Goal: Check status

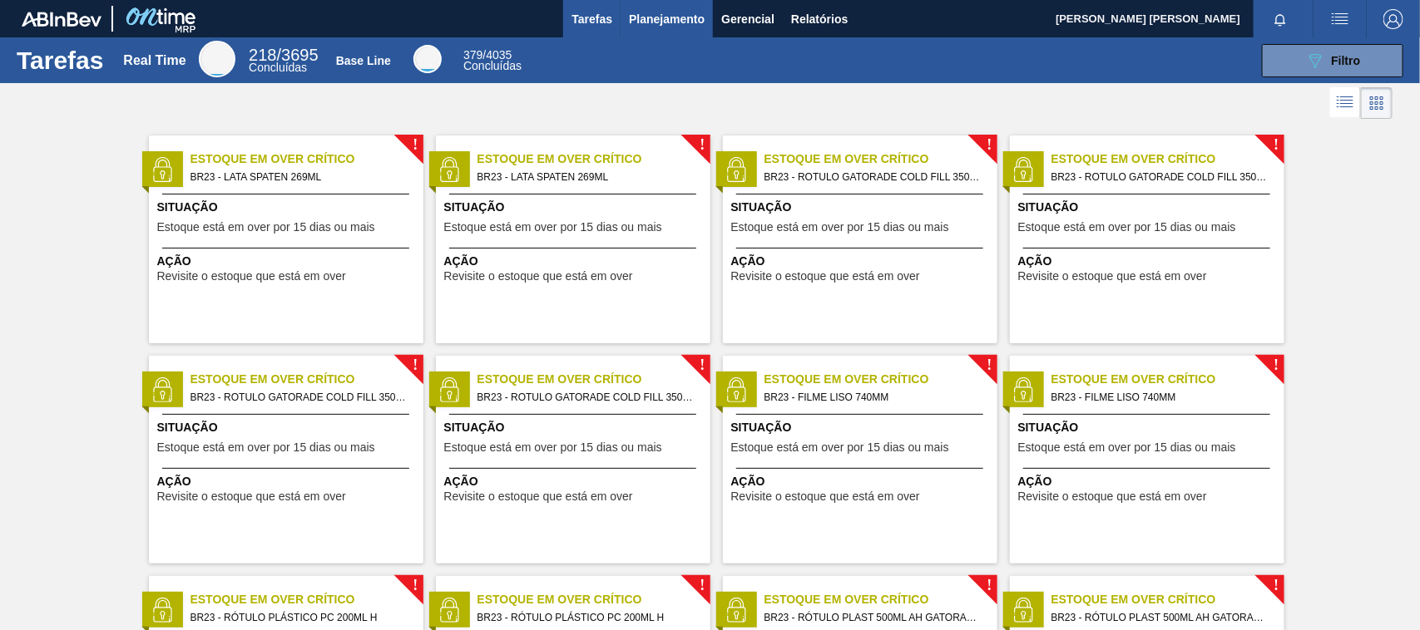
click at [682, 22] on span "Planejamento" at bounding box center [667, 19] width 76 height 20
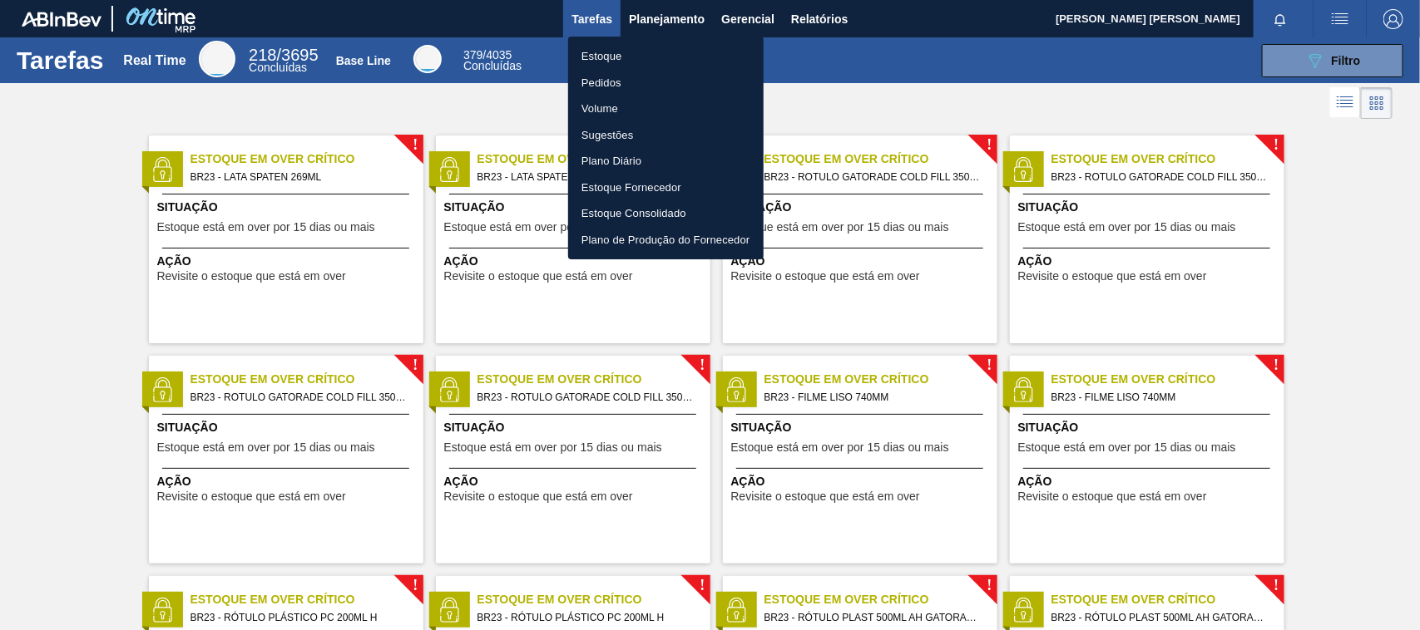
click at [616, 76] on li "Pedidos" at bounding box center [665, 83] width 195 height 27
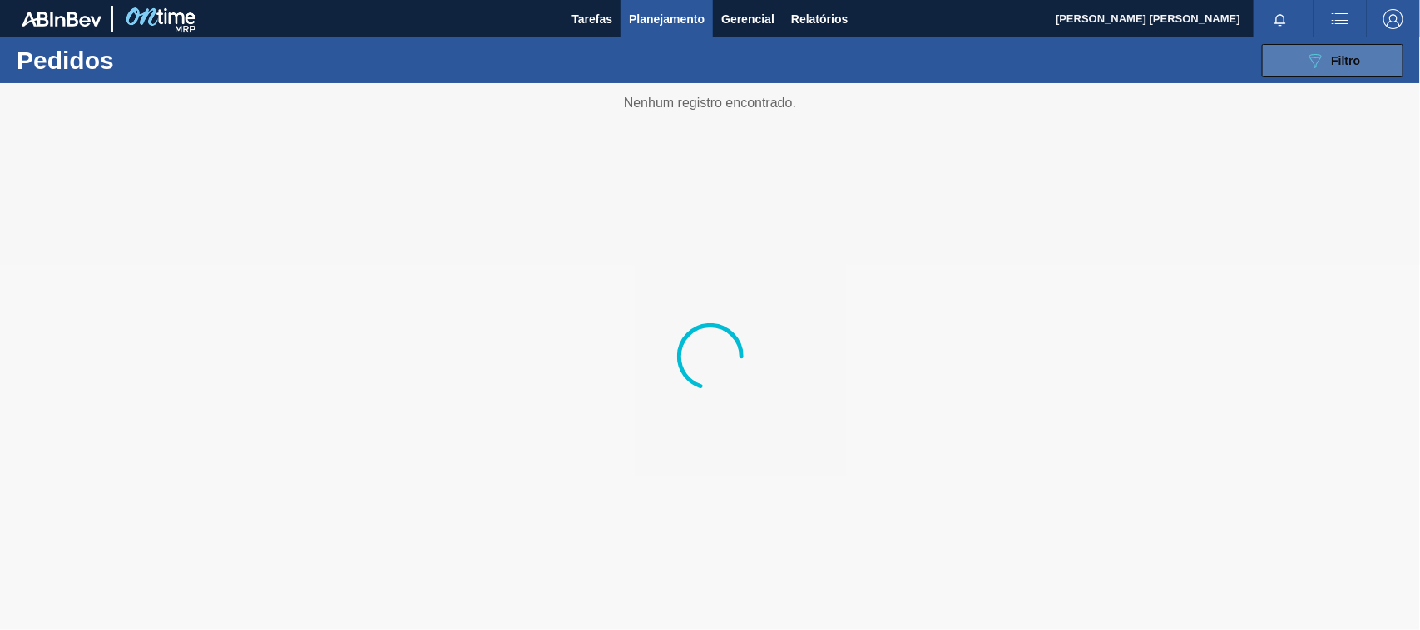
click at [1267, 65] on button "089F7B8B-B2A5-4AFE-B5C0-19BA573D28AC Filtro" at bounding box center [1332, 60] width 141 height 33
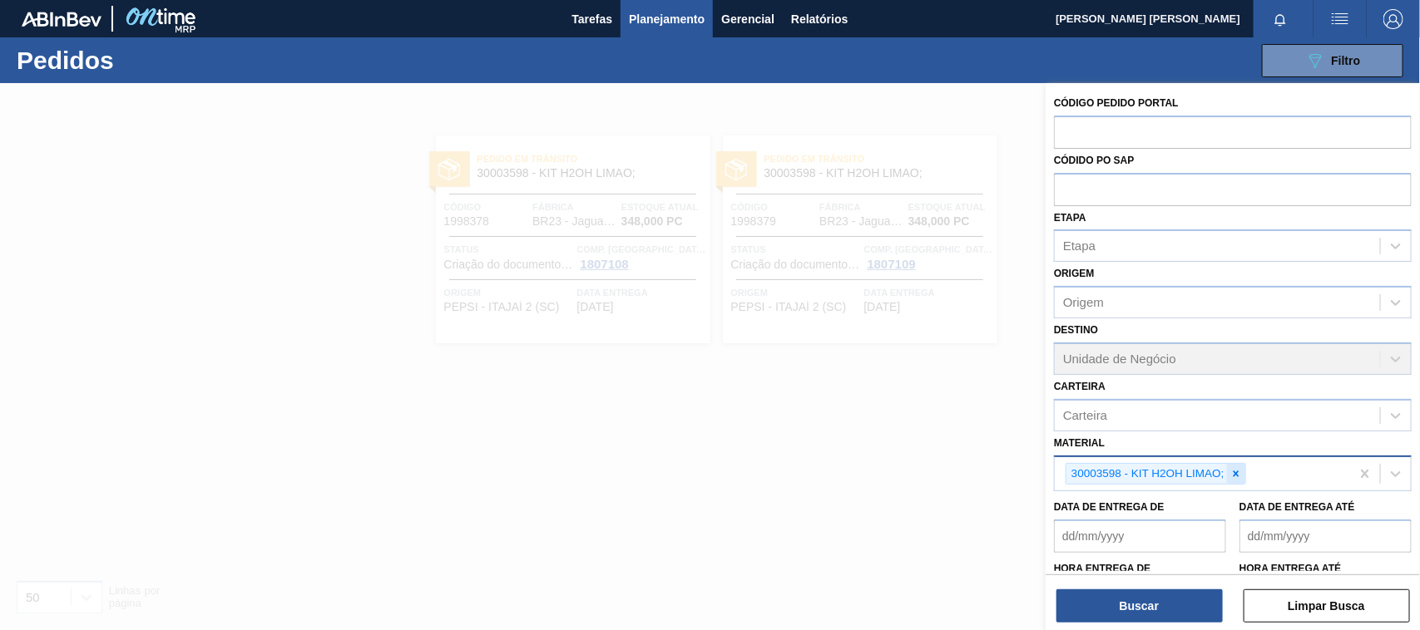
click at [1232, 472] on icon at bounding box center [1236, 474] width 12 height 12
paste input "ROT PLAST 600ML AH GCA ZERO SEM CLAIM"
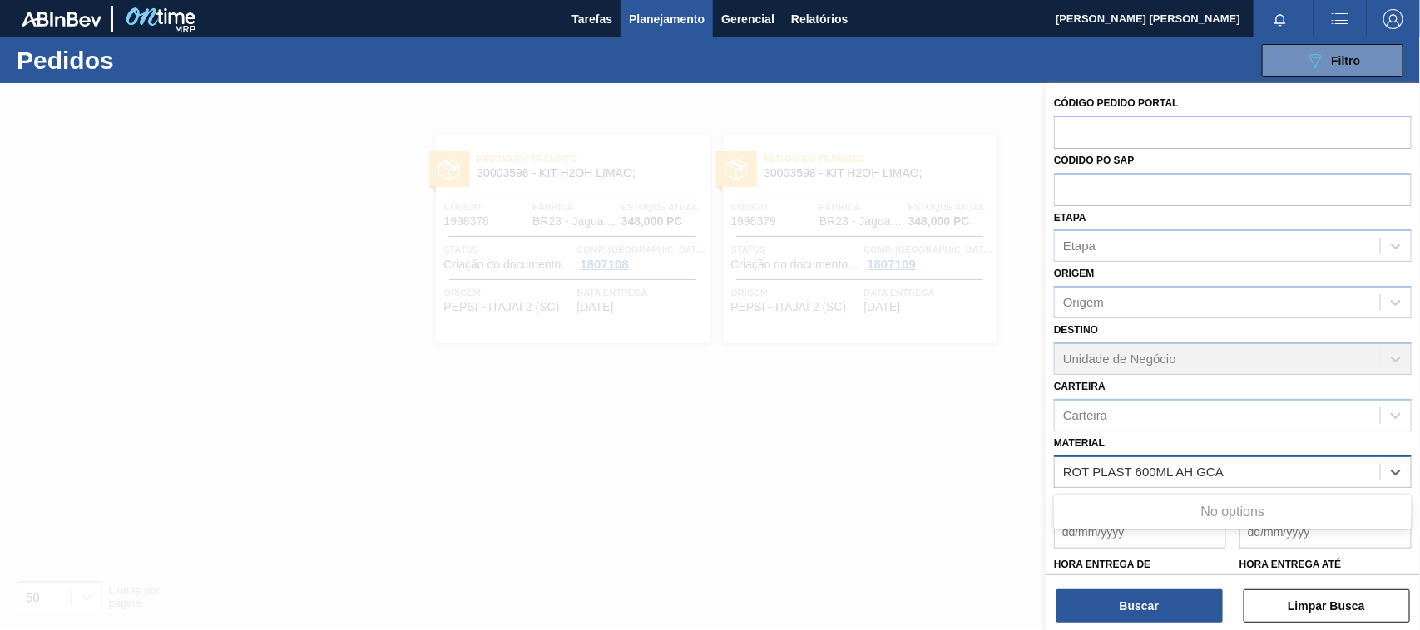
type input "ROT PLAST 600ML AH GCA"
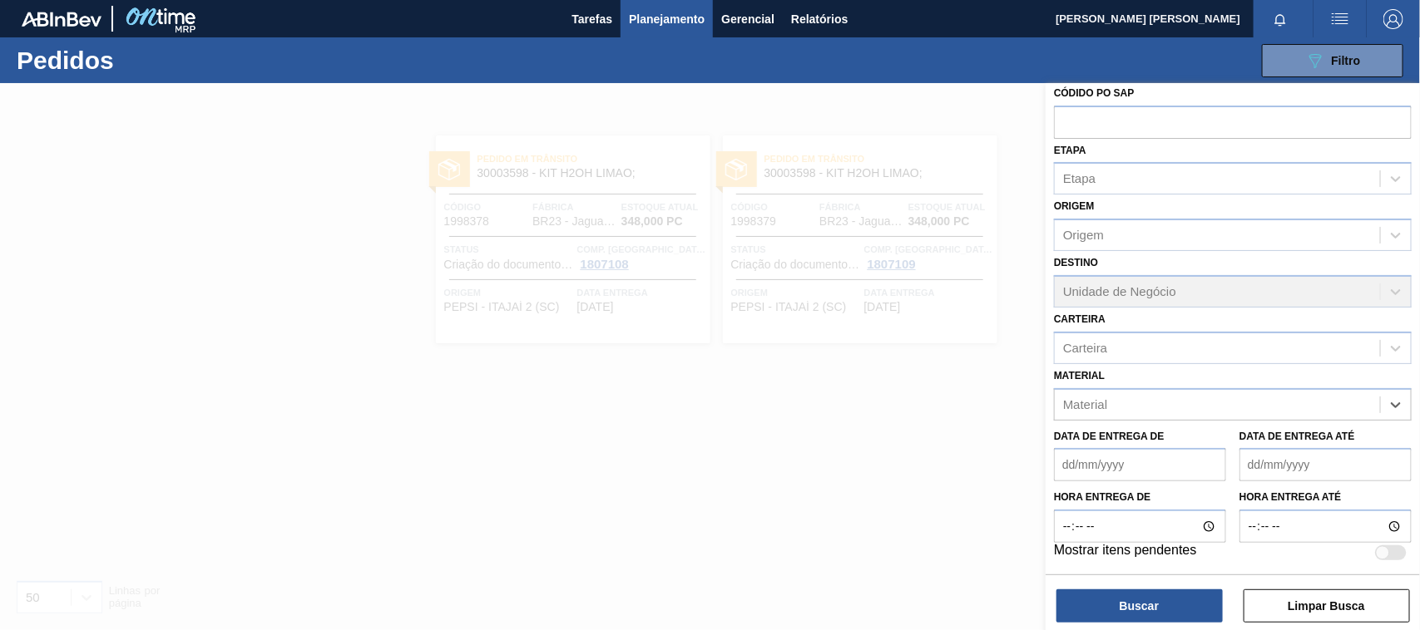
scroll to position [65, 0]
drag, startPoint x: 1302, startPoint y: 350, endPoint x: 516, endPoint y: 309, distance: 787.0
click at [1045, 309] on div "Código Pedido Portal Códido PO SAP Etapa Etapa Origem Origem Destino Unidade de…" at bounding box center [1232, 398] width 374 height 630
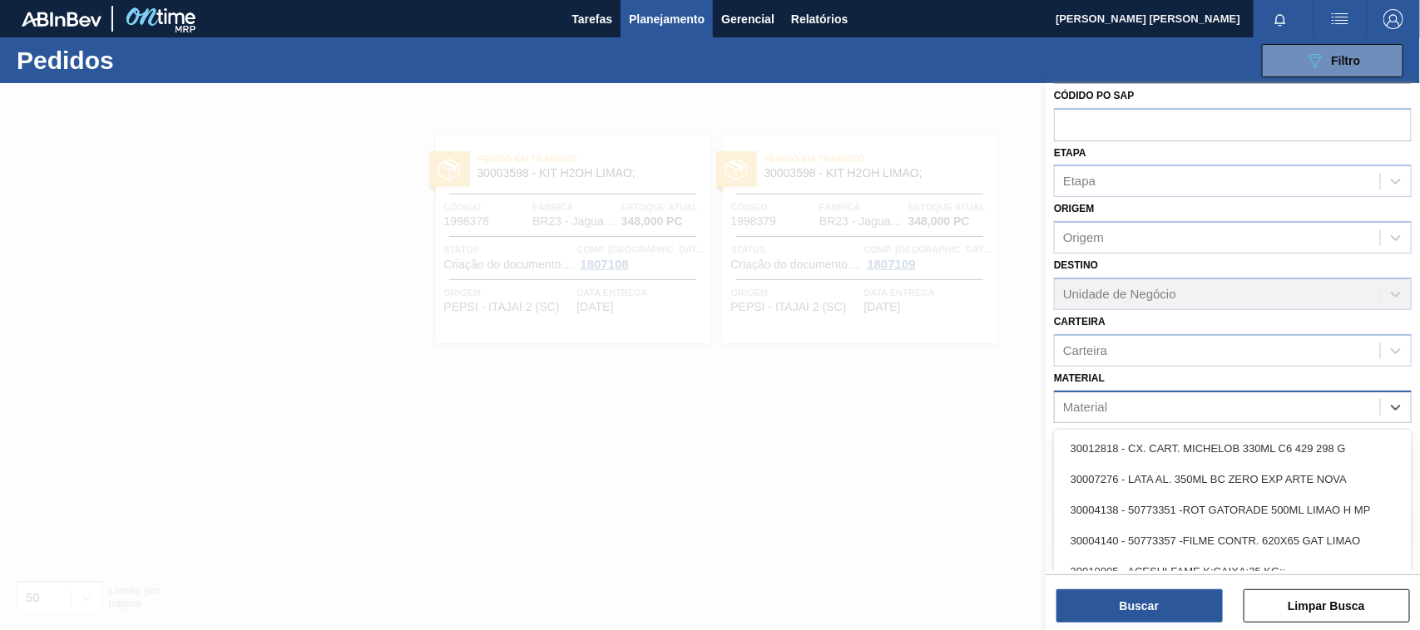
click at [1077, 398] on div "option 30003598 - KIT H2OH LIMAO;, deselected. option 30012818 - CX. CART. MICH…" at bounding box center [1233, 407] width 358 height 32
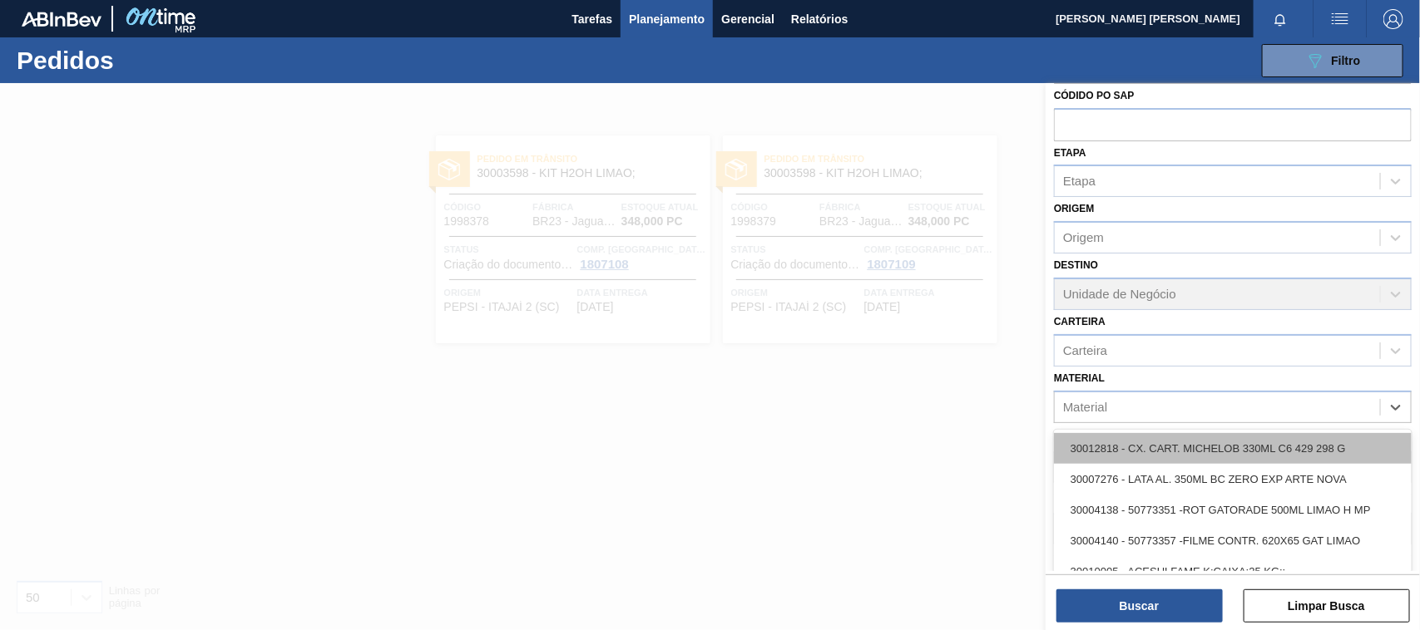
scroll to position [112, 0]
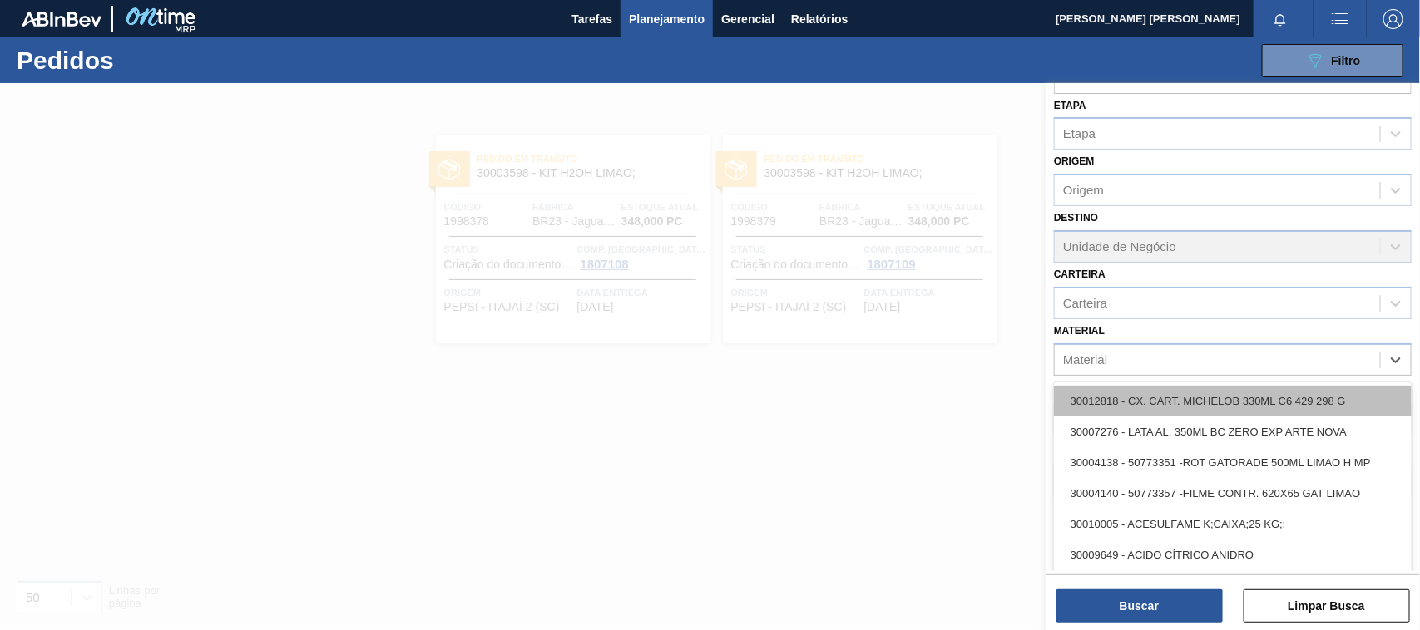
paste input "ROT PLAST 600ML AH GCA ZERO SEM CLAIM"
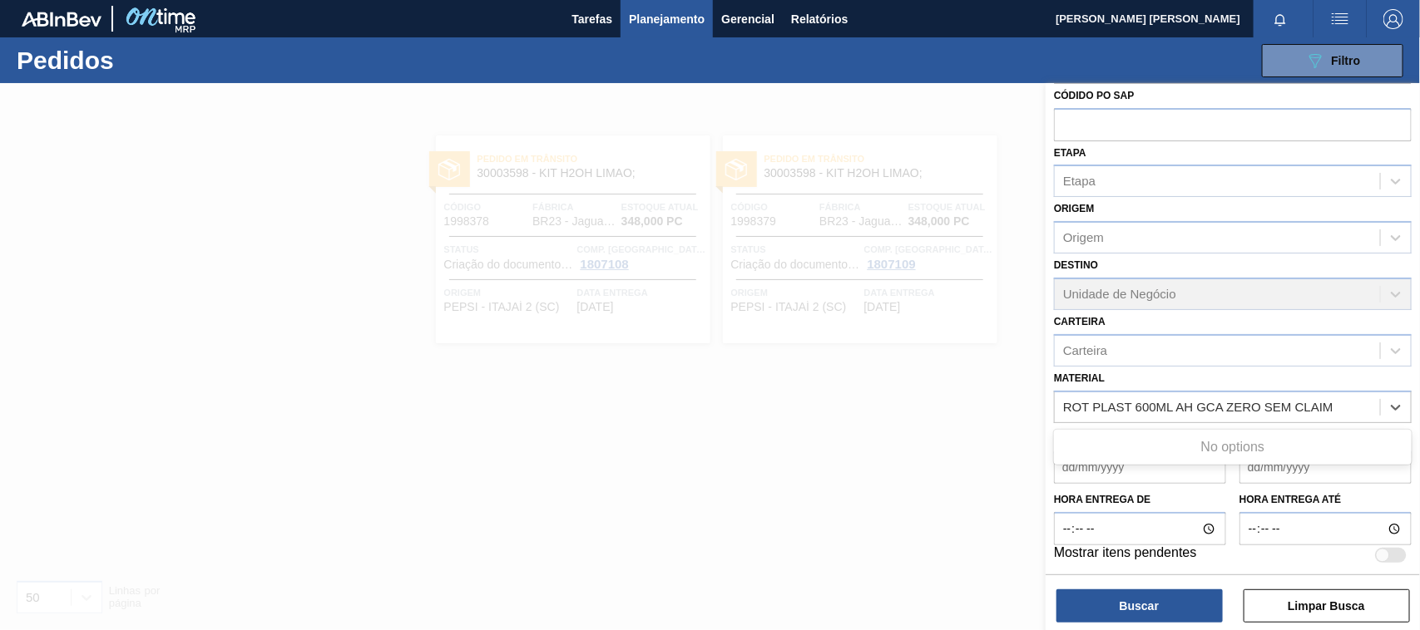
type input "ROT PLAST 600ML AH GCA ZERO SEM CLAIM"
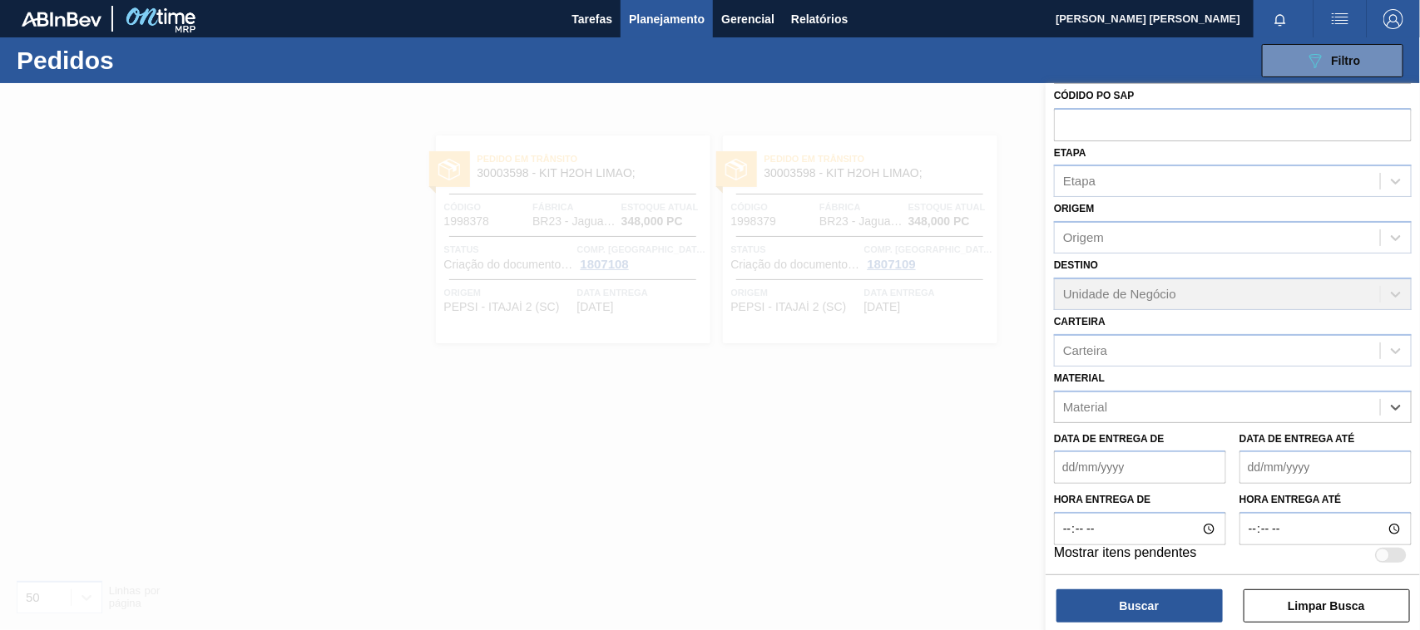
paste input "30031791"
type input "30031791"
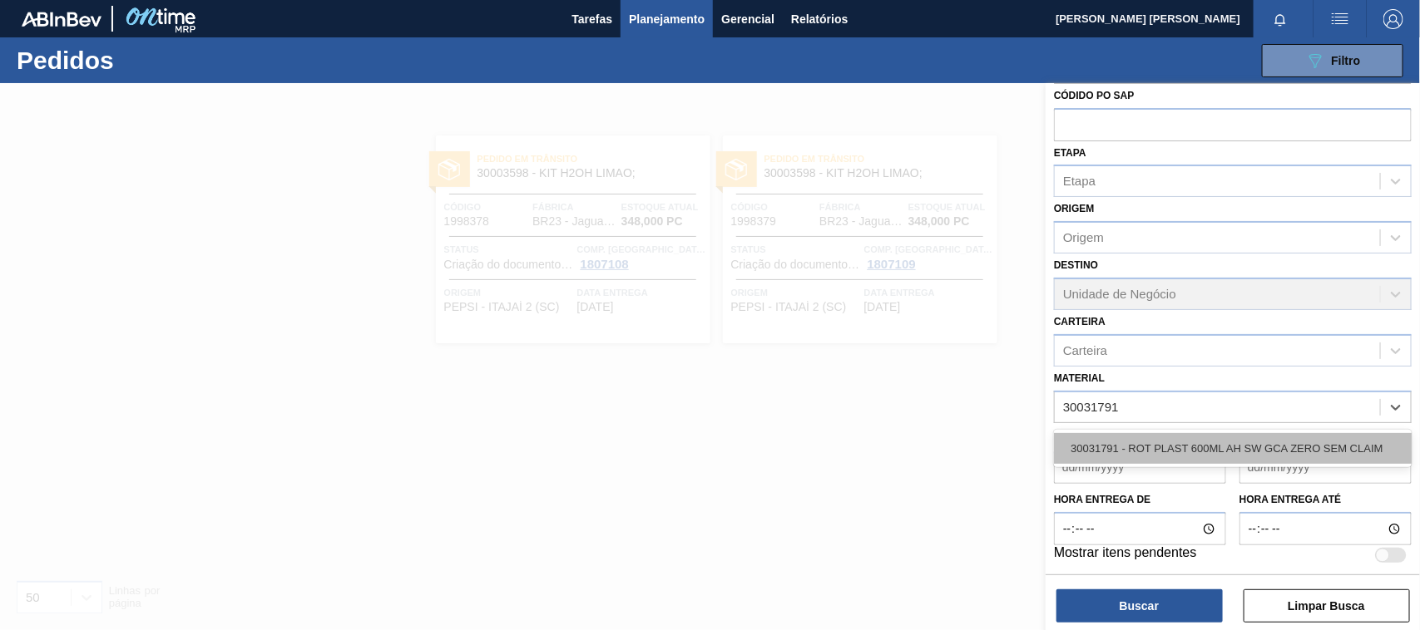
click at [1257, 445] on div "30031791 - ROT PLAST 600ML AH SW GCA ZERO SEM CLAIM" at bounding box center [1233, 448] width 358 height 31
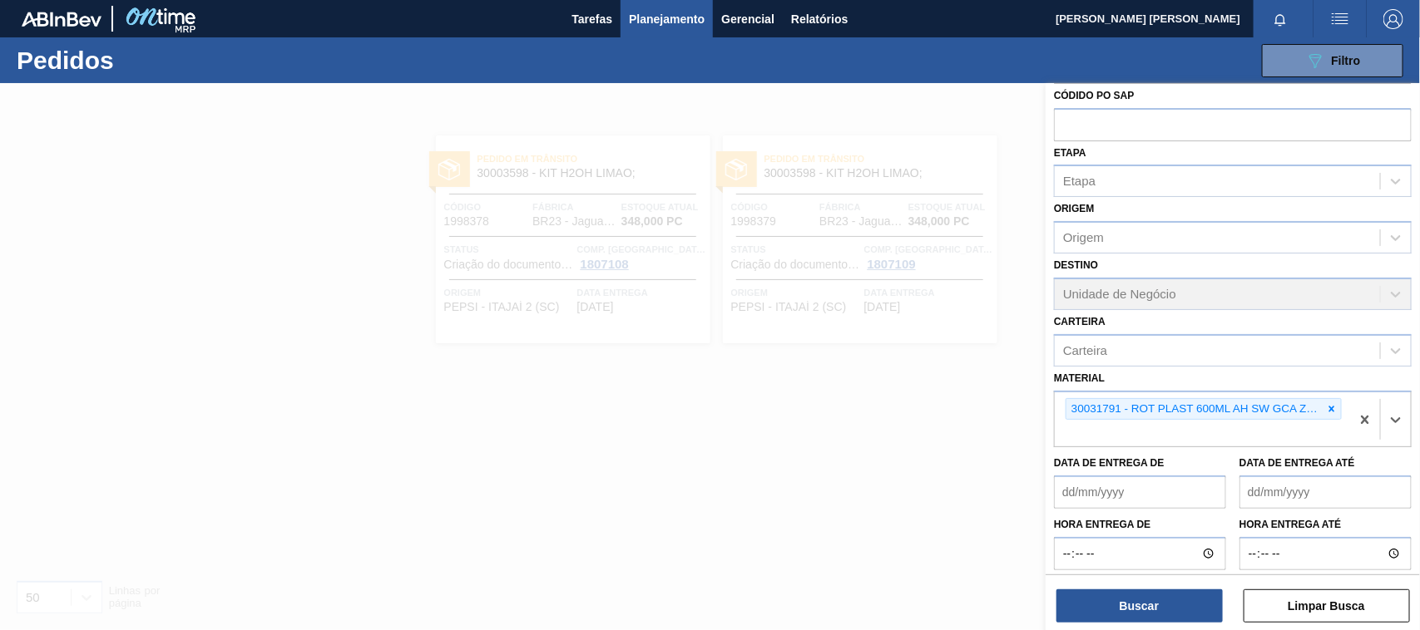
scroll to position [90, 0]
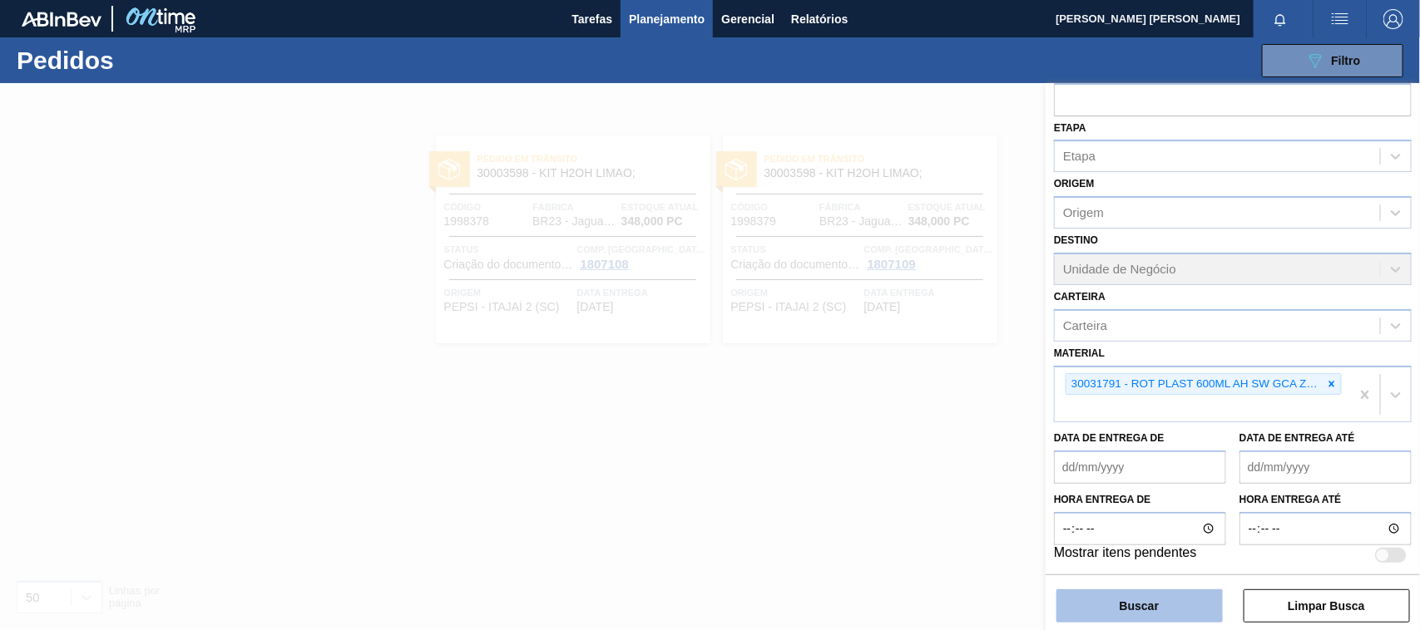
click at [1170, 596] on button "Buscar" at bounding box center [1139, 606] width 166 height 33
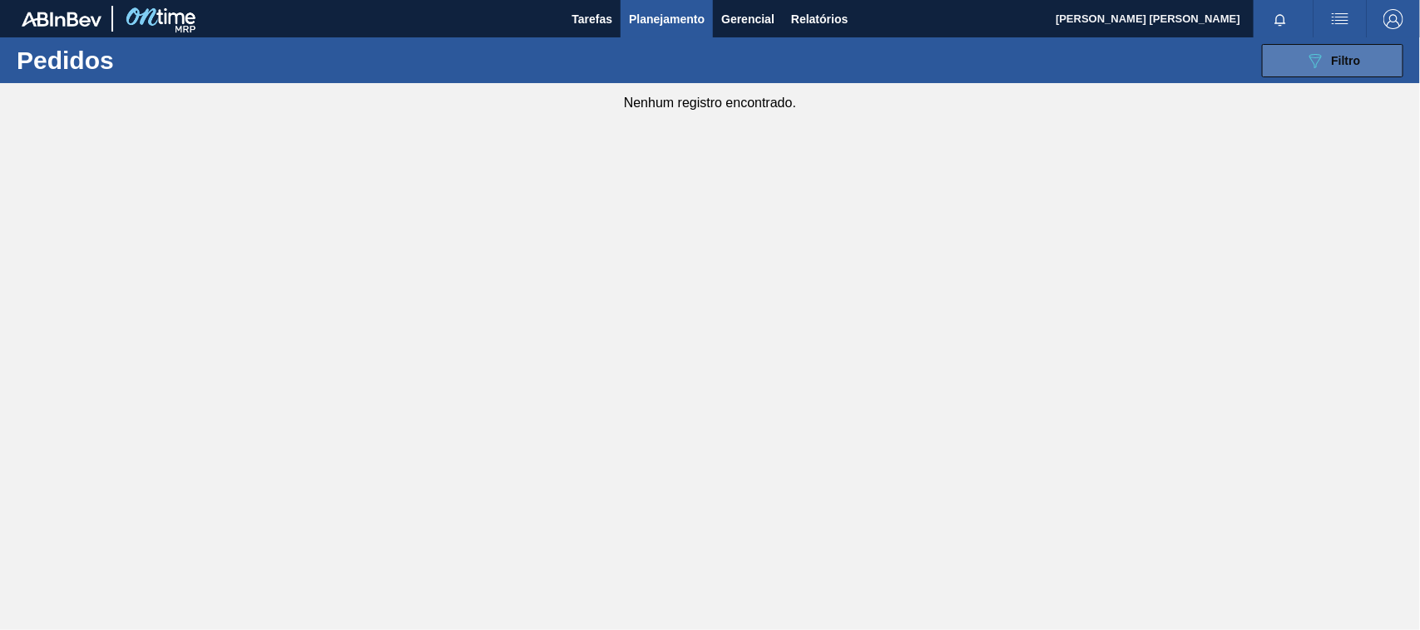
click at [1339, 72] on button "089F7B8B-B2A5-4AFE-B5C0-19BA573D28AC Filtro" at bounding box center [1332, 60] width 141 height 33
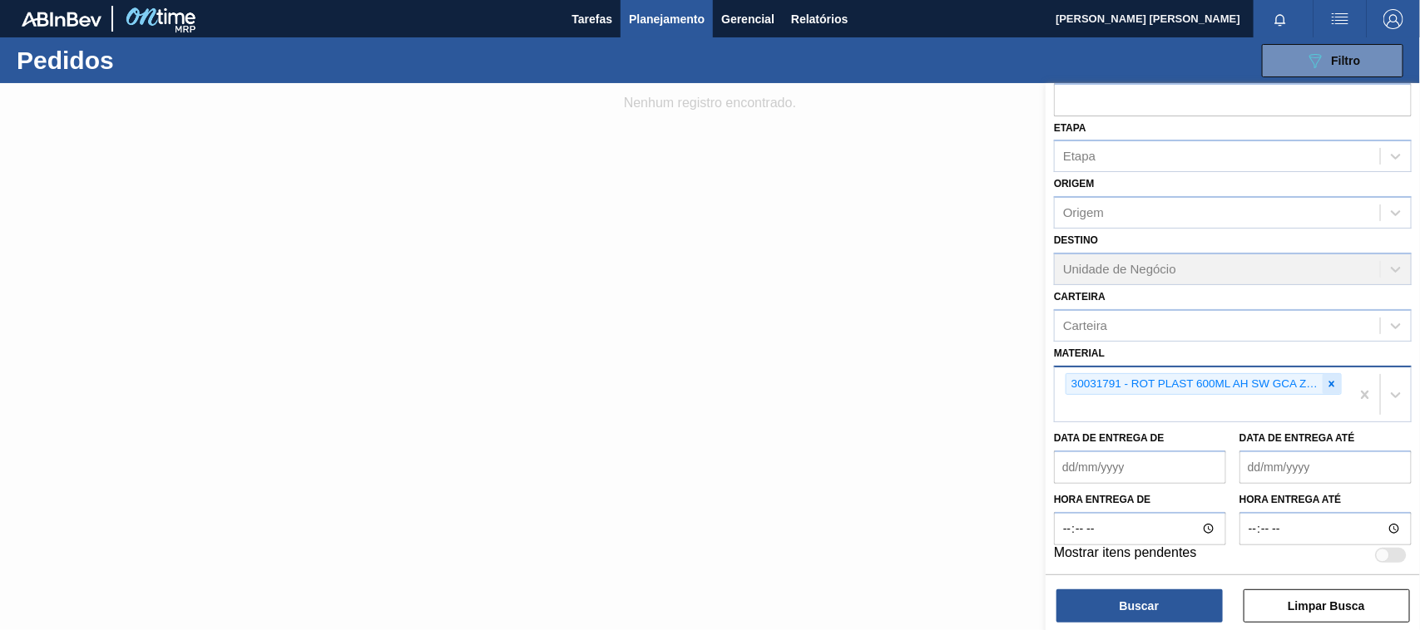
click at [1326, 380] on icon at bounding box center [1332, 384] width 12 height 12
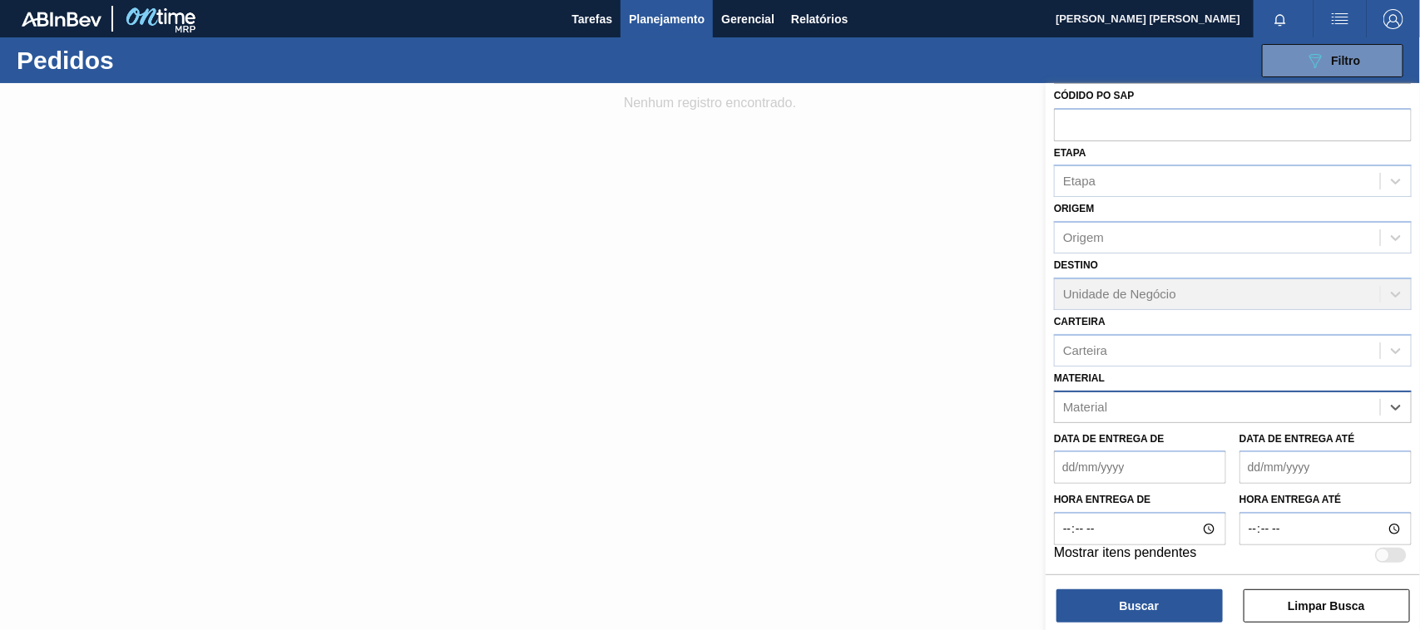
paste input "30034293"
type input "30034293"
click at [1193, 439] on div "30034293 - ROT PLAST 600ML AH GCAZ S CLAIM NIV25" at bounding box center [1233, 448] width 358 height 31
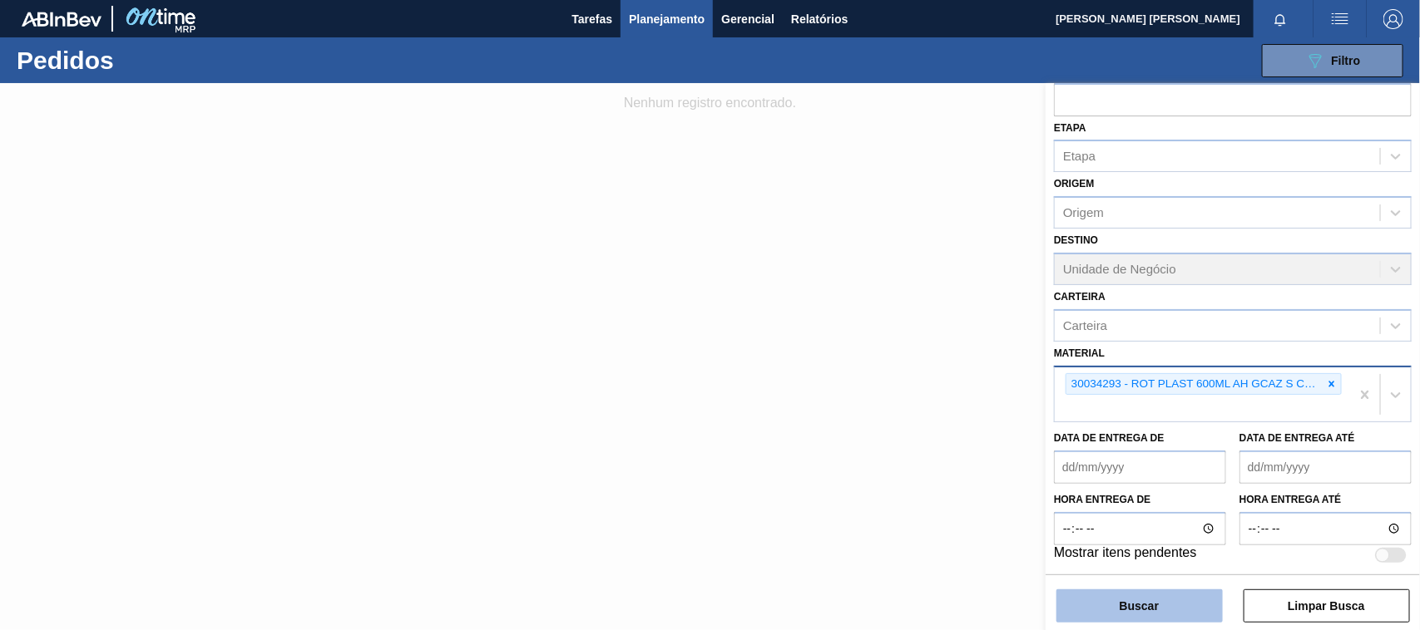
click at [1153, 596] on button "Buscar" at bounding box center [1139, 606] width 166 height 33
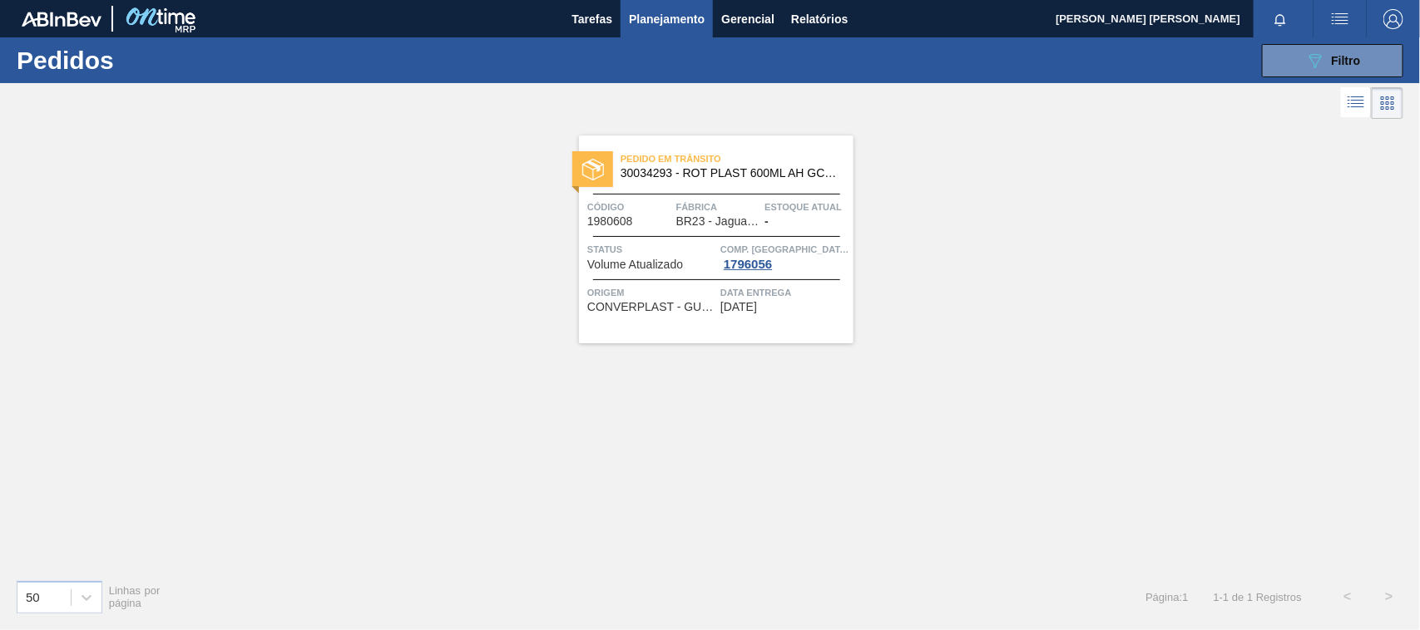
click at [828, 214] on span "Estoque atual" at bounding box center [806, 207] width 85 height 17
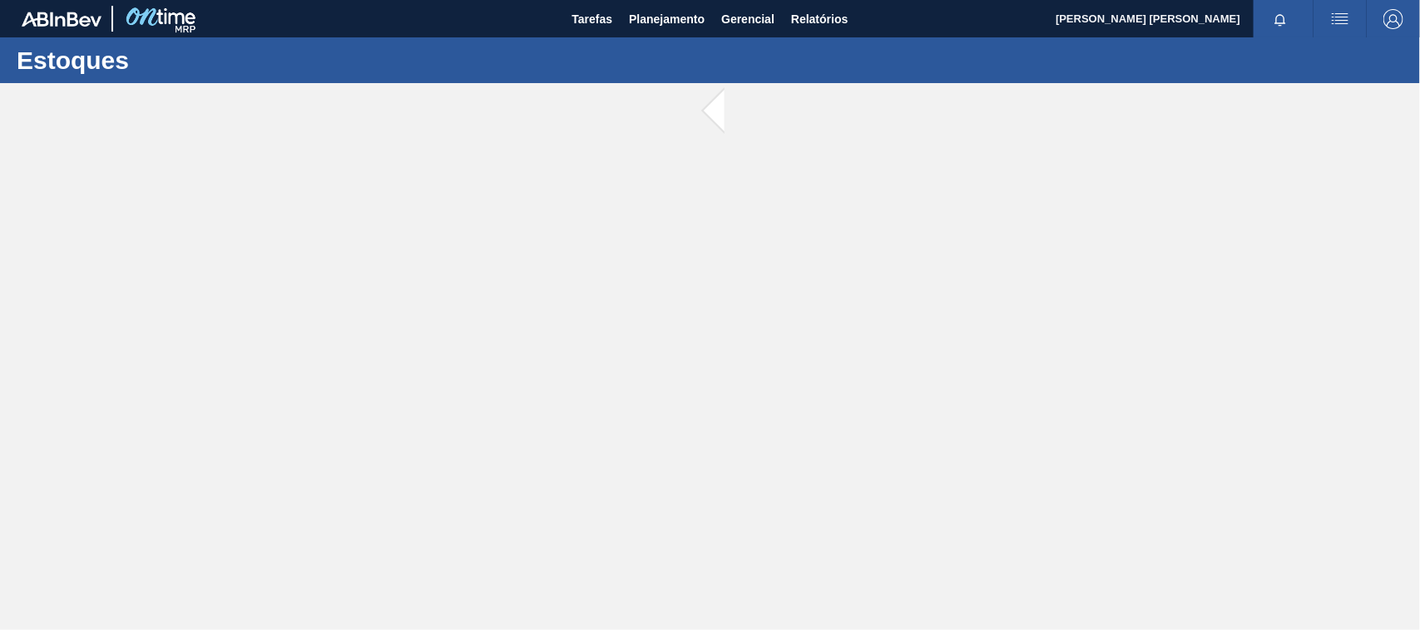
click at [500, 185] on main "Tarefas Planejamento Gerencial Relatórios [PERSON_NAME] [PERSON_NAME] todas com…" at bounding box center [710, 315] width 1420 height 630
click at [724, 90] on span at bounding box center [734, 111] width 21 height 57
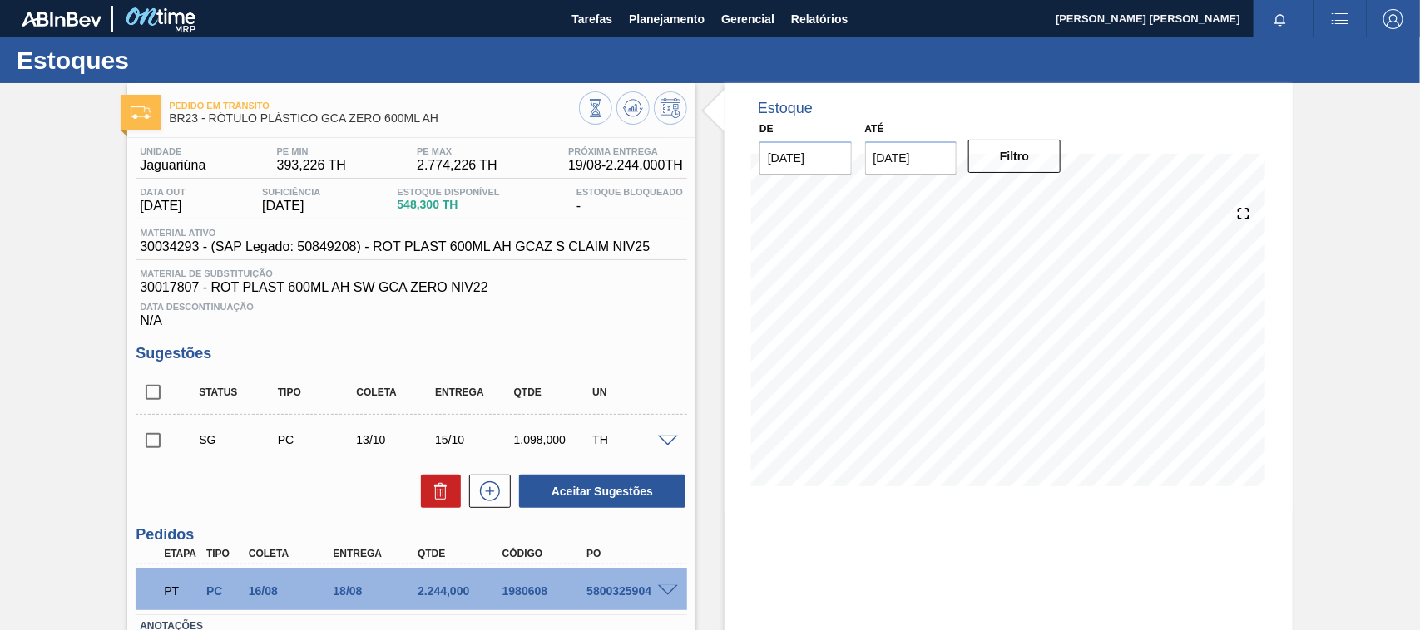
scroll to position [104, 0]
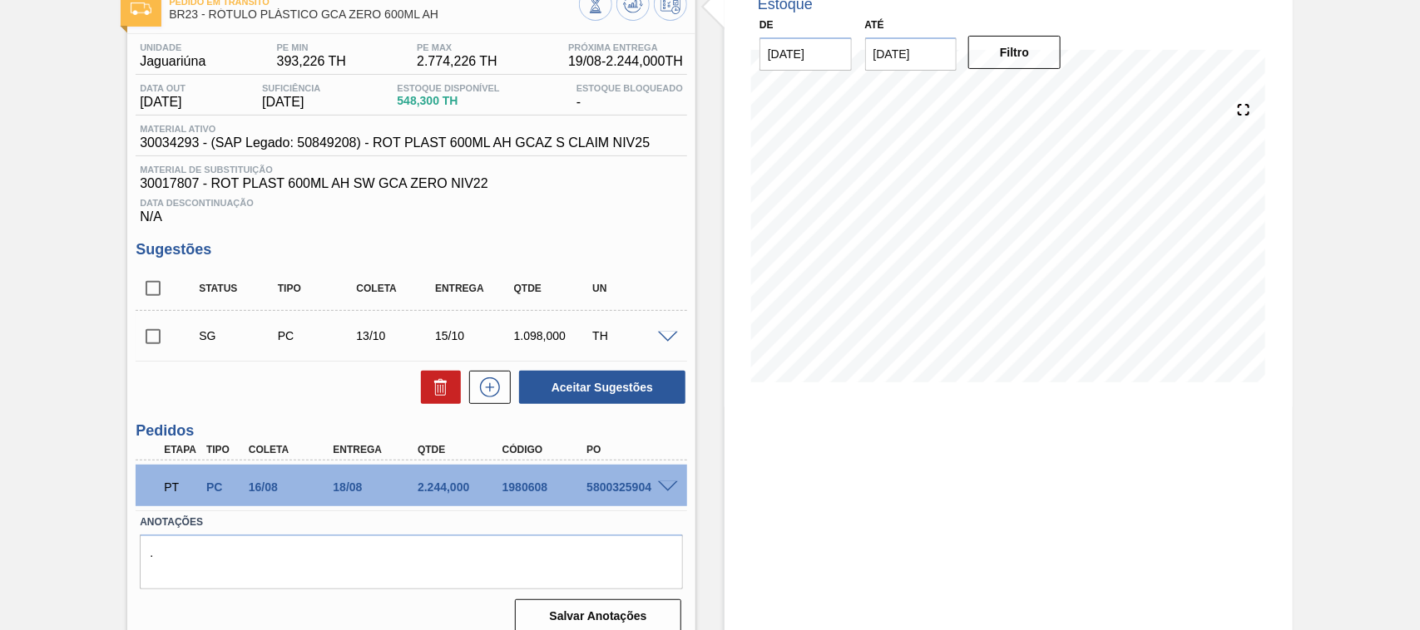
click at [590, 493] on div "5800325904" at bounding box center [629, 487] width 94 height 13
copy div "5800325904"
